Goal: Task Accomplishment & Management: Use online tool/utility

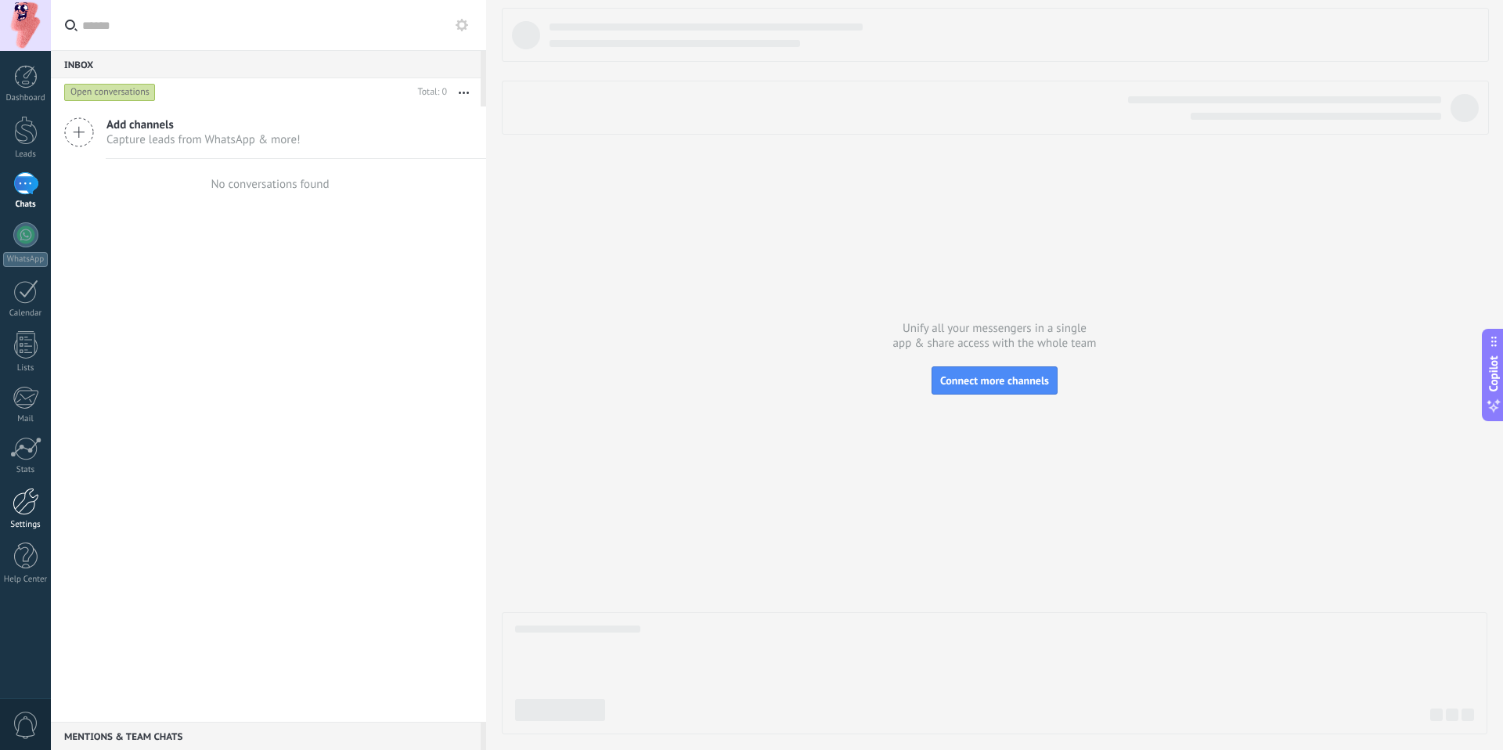
click at [28, 501] on div at bounding box center [26, 501] width 27 height 27
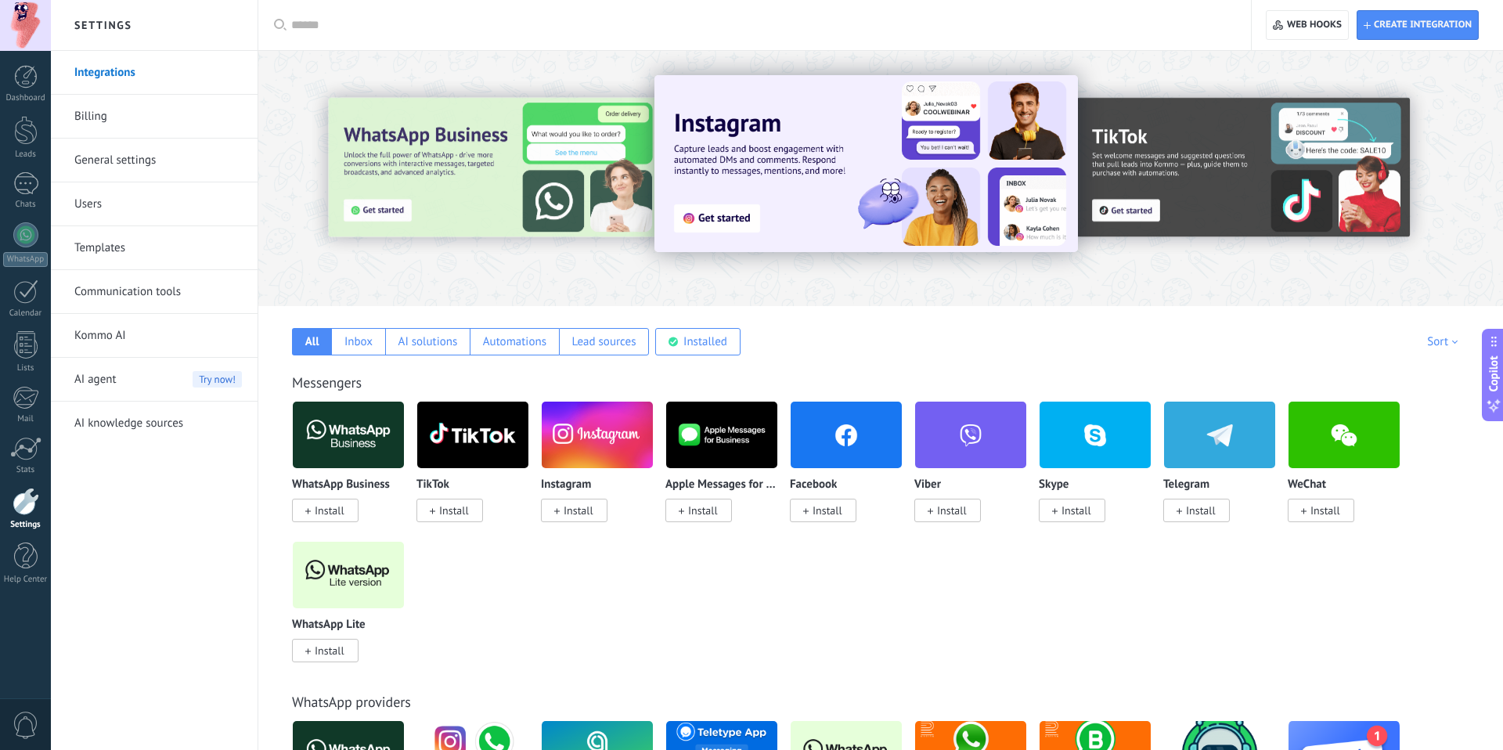
click at [339, 510] on span "Install" at bounding box center [330, 510] width 30 height 14
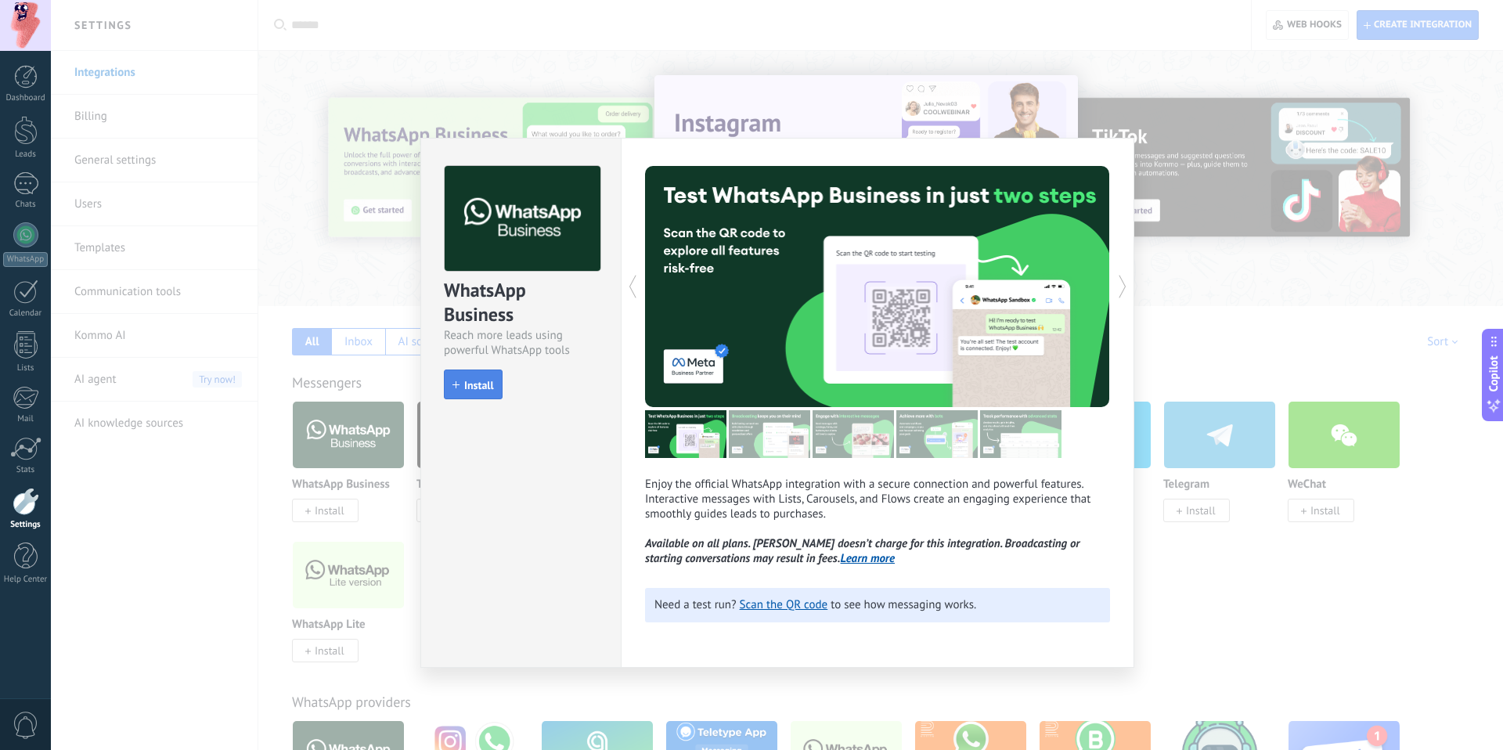
click at [474, 385] on span "Install" at bounding box center [479, 385] width 30 height 11
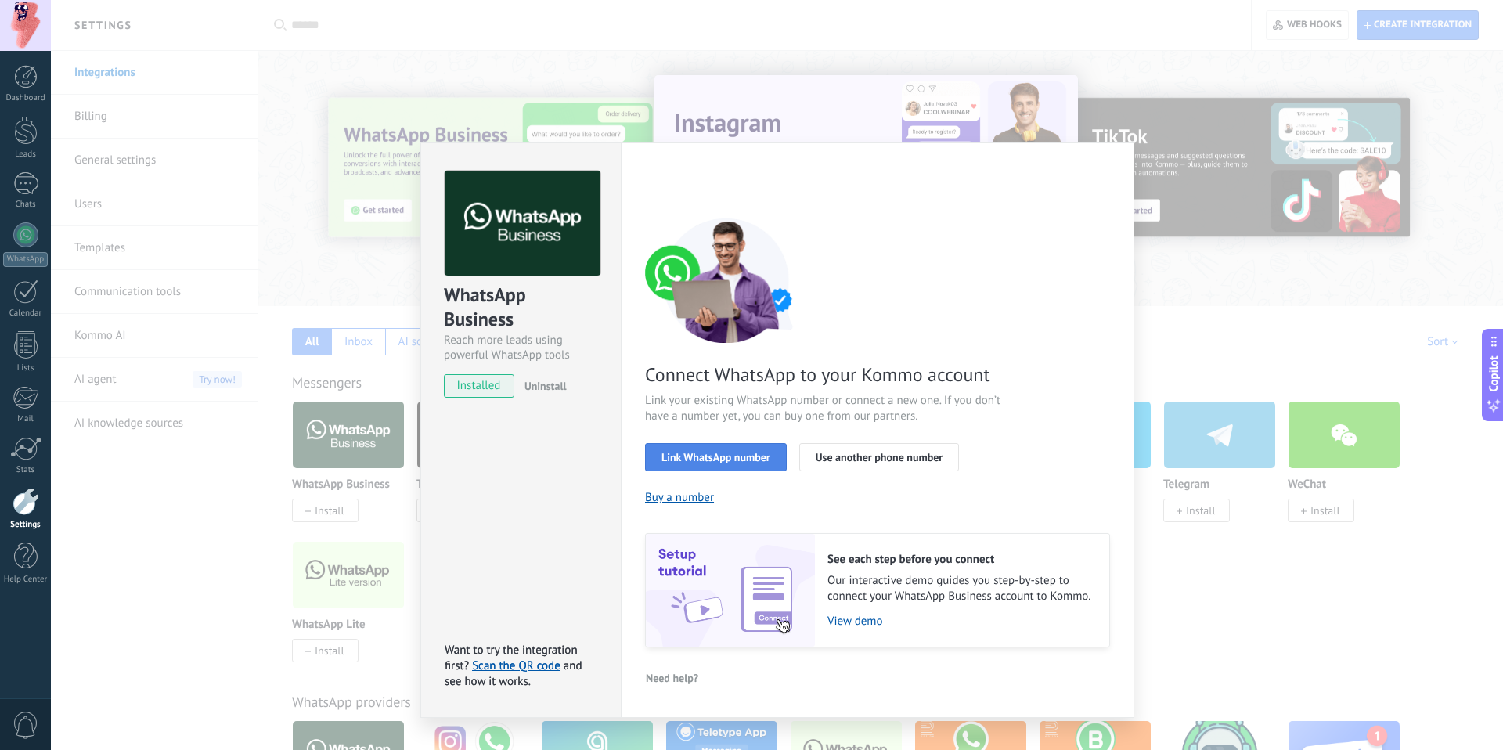
click at [762, 459] on span "Link WhatsApp number" at bounding box center [716, 457] width 109 height 11
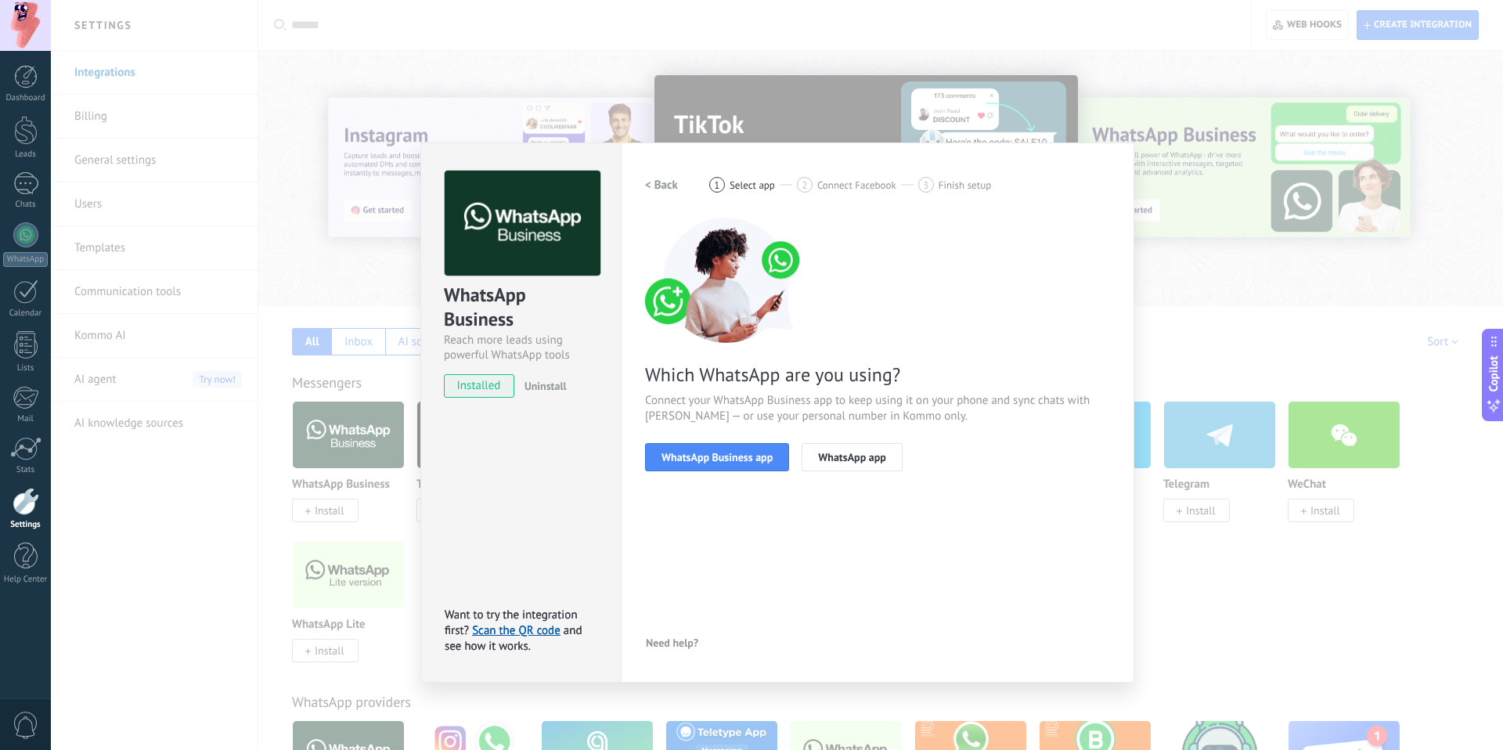
click at [762, 459] on span "WhatsApp Business app" at bounding box center [717, 457] width 111 height 11
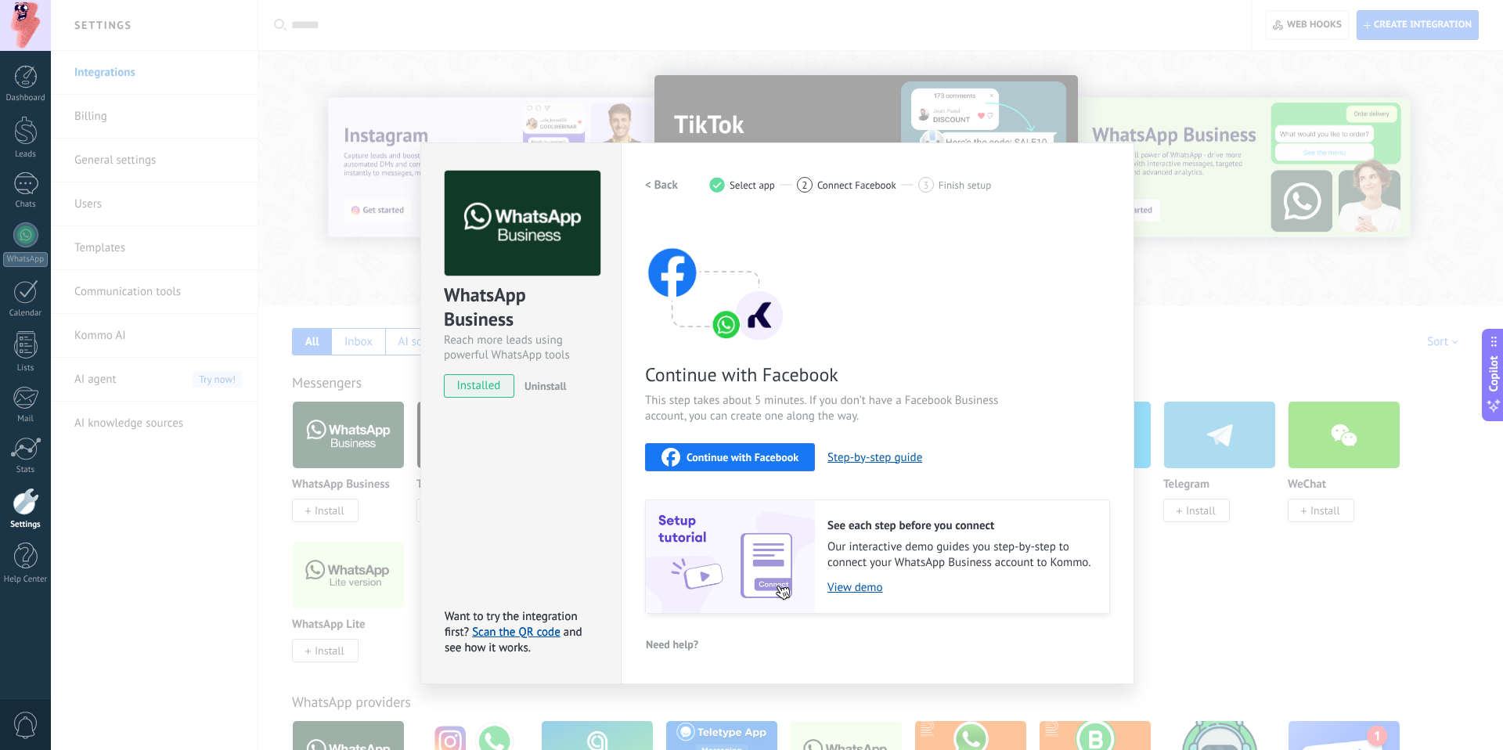
click at [762, 459] on span "Continue with Facebook" at bounding box center [743, 457] width 112 height 11
